Goal: Transaction & Acquisition: Purchase product/service

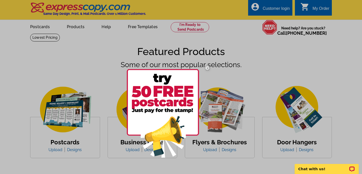
click at [79, 31] on div at bounding box center [181, 87] width 362 height 174
click at [208, 69] on img at bounding box center [207, 68] width 15 height 15
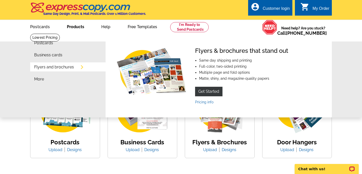
click at [48, 69] on link "Flyers and brochures" at bounding box center [54, 67] width 40 height 4
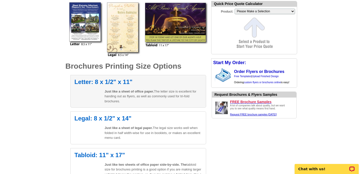
scroll to position [117, 0]
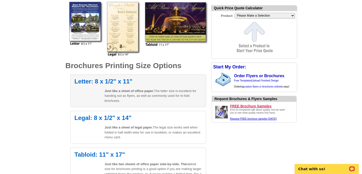
click at [90, 82] on h2 "Letter: 8 x 1/2" x 11"" at bounding box center [138, 81] width 128 height 6
select select "6"
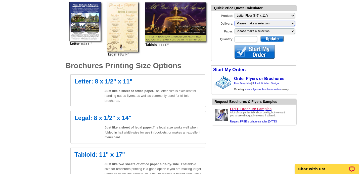
click at [263, 25] on select "Please make a selection Print + Address+USPS First Class Print-Only+Shipped To …" at bounding box center [264, 24] width 60 height 6
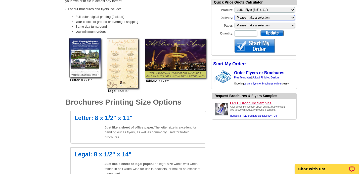
scroll to position [83, 0]
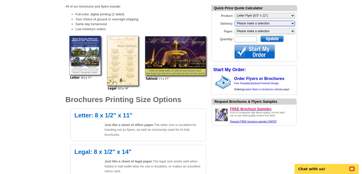
click at [265, 22] on select "Please make a selection Print + Address+USPS First Class Print-Only+Shipped To …" at bounding box center [264, 24] width 60 height 6
